Goal: Find specific page/section: Find specific page/section

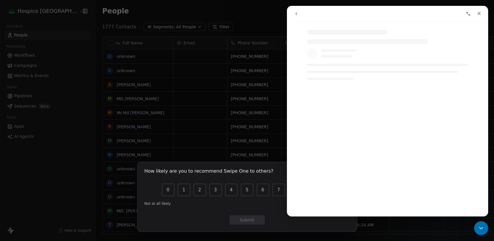
click at [347, 175] on div "Intercom messenger" at bounding box center [393, 143] width 201 height 90
click at [478, 13] on icon "Close" at bounding box center [479, 13] width 5 height 5
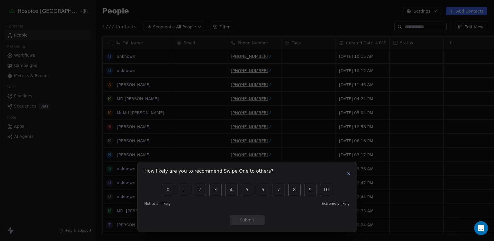
click at [348, 172] on icon "button" at bounding box center [348, 174] width 5 height 5
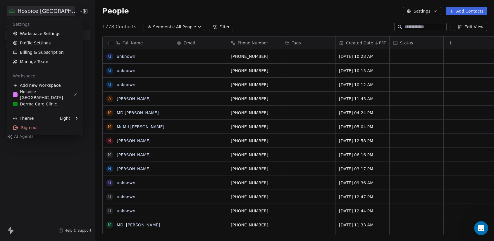
click at [45, 7] on html "Hospice [GEOGRAPHIC_DATA] Contacts People Marketing Workflows Campaigns Metrics…" at bounding box center [247, 120] width 494 height 241
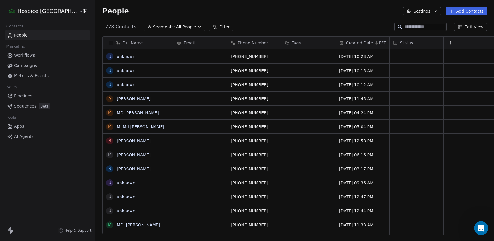
drag, startPoint x: 248, startPoint y: 59, endPoint x: 224, endPoint y: 56, distance: 24.2
click at [224, 56] on html "Hospice [GEOGRAPHIC_DATA] Contacts People Marketing Workflows Campaigns Metrics…" at bounding box center [247, 120] width 494 height 241
drag, startPoint x: 222, startPoint y: 56, endPoint x: 234, endPoint y: 56, distance: 12.3
click at [273, 56] on icon "grid" at bounding box center [275, 55] width 5 height 5
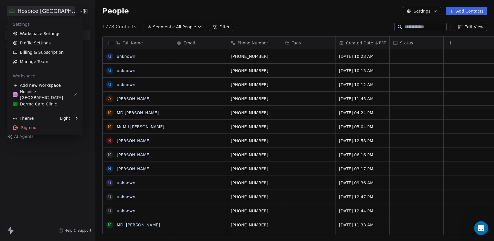
click at [48, 13] on html "Hospice [GEOGRAPHIC_DATA] Contacts People Marketing Workflows Campaigns Metrics…" at bounding box center [247, 120] width 494 height 241
click at [52, 101] on div "Derma Care Clinic" at bounding box center [35, 104] width 44 height 6
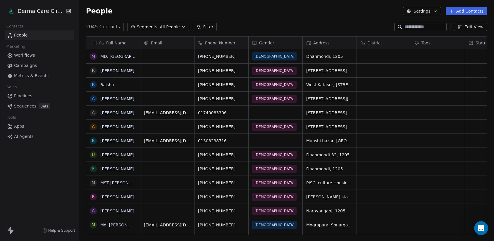
click at [18, 38] on span "People" at bounding box center [21, 35] width 14 height 6
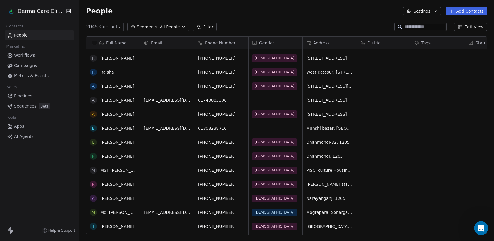
scroll to position [13, 0]
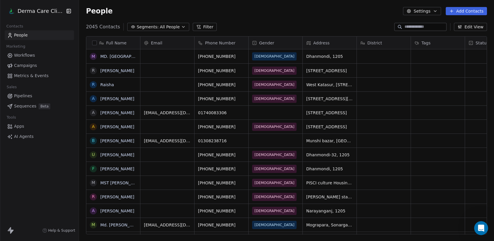
click at [26, 37] on span "People" at bounding box center [21, 35] width 14 height 6
click at [92, 99] on button "grid" at bounding box center [93, 99] width 5 height 5
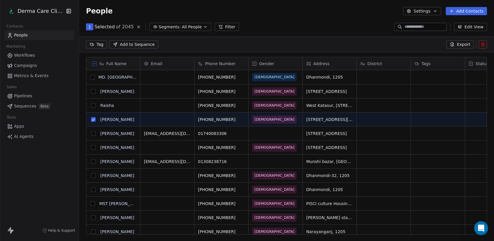
scroll to position [188, 411]
click at [95, 118] on button "grid" at bounding box center [93, 119] width 5 height 5
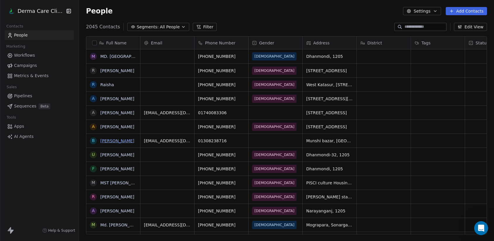
click at [123, 142] on link "[PERSON_NAME]" at bounding box center [117, 141] width 34 height 5
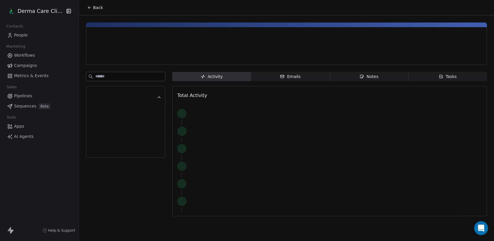
click at [123, 142] on div at bounding box center [125, 141] width 63 height 12
